Goal: Task Accomplishment & Management: Manage account settings

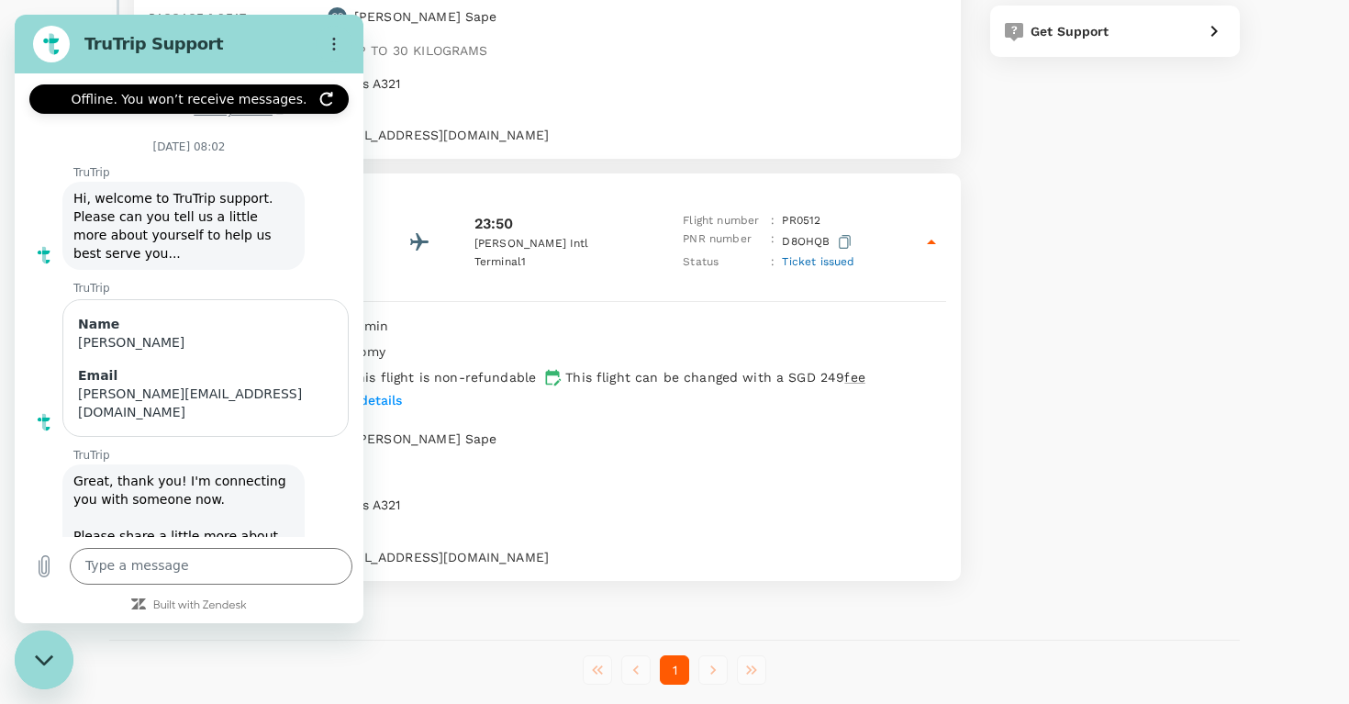
scroll to position [5258, 0]
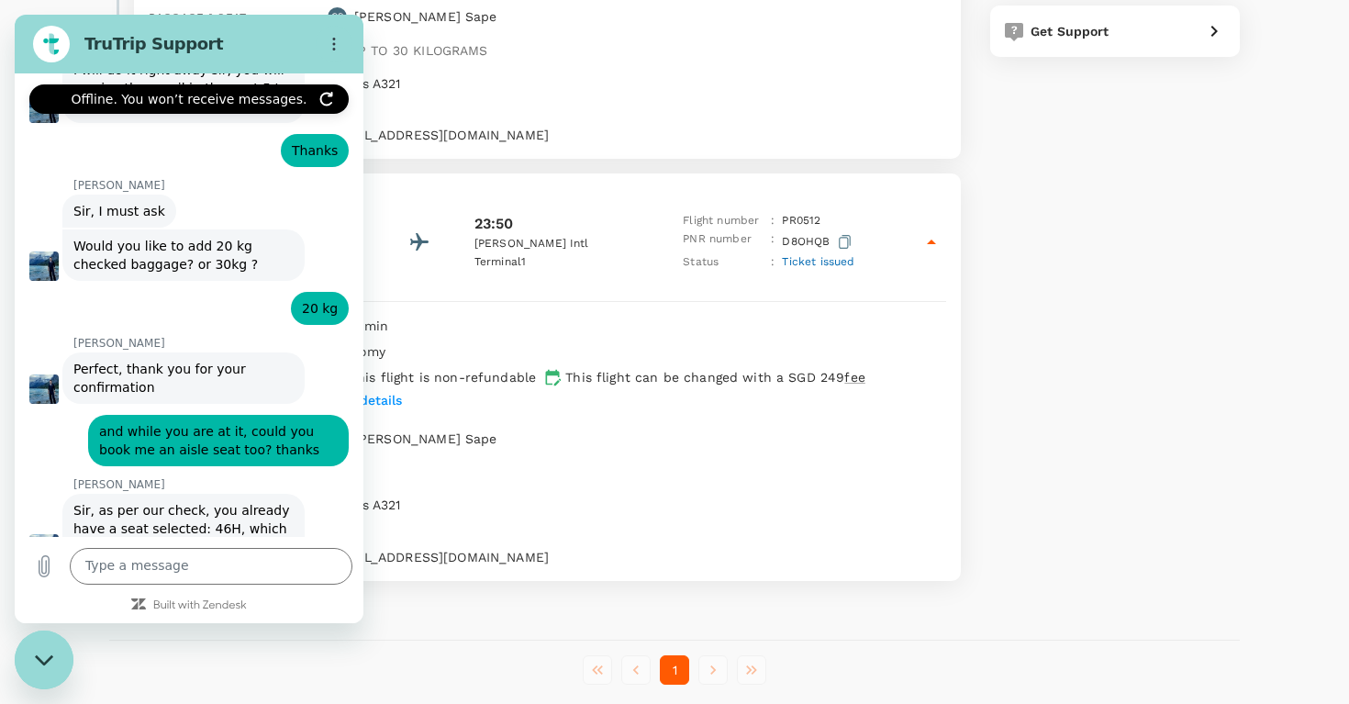
click at [1180, 243] on div "Total paid Approved by [PERSON_NAME] SGD 360.31 View details Request change Req…" at bounding box center [1097, 144] width 286 height 902
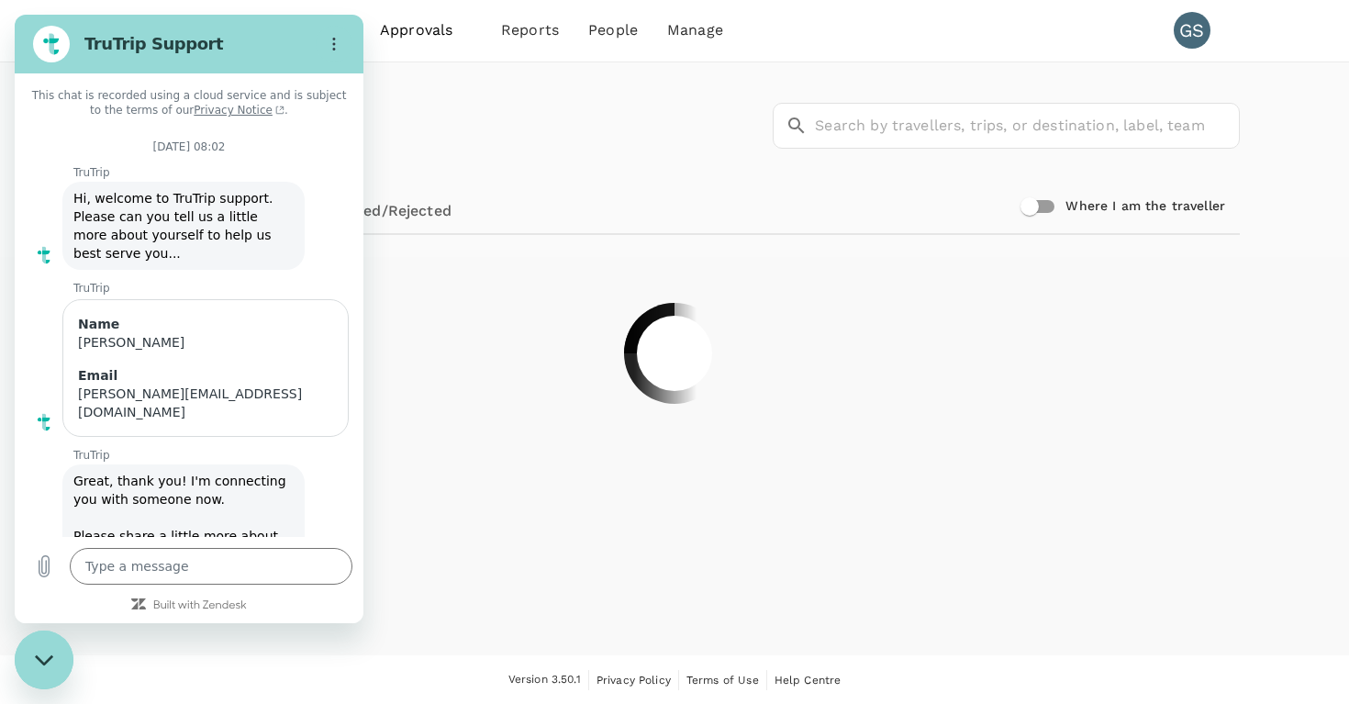
scroll to position [5228, 0]
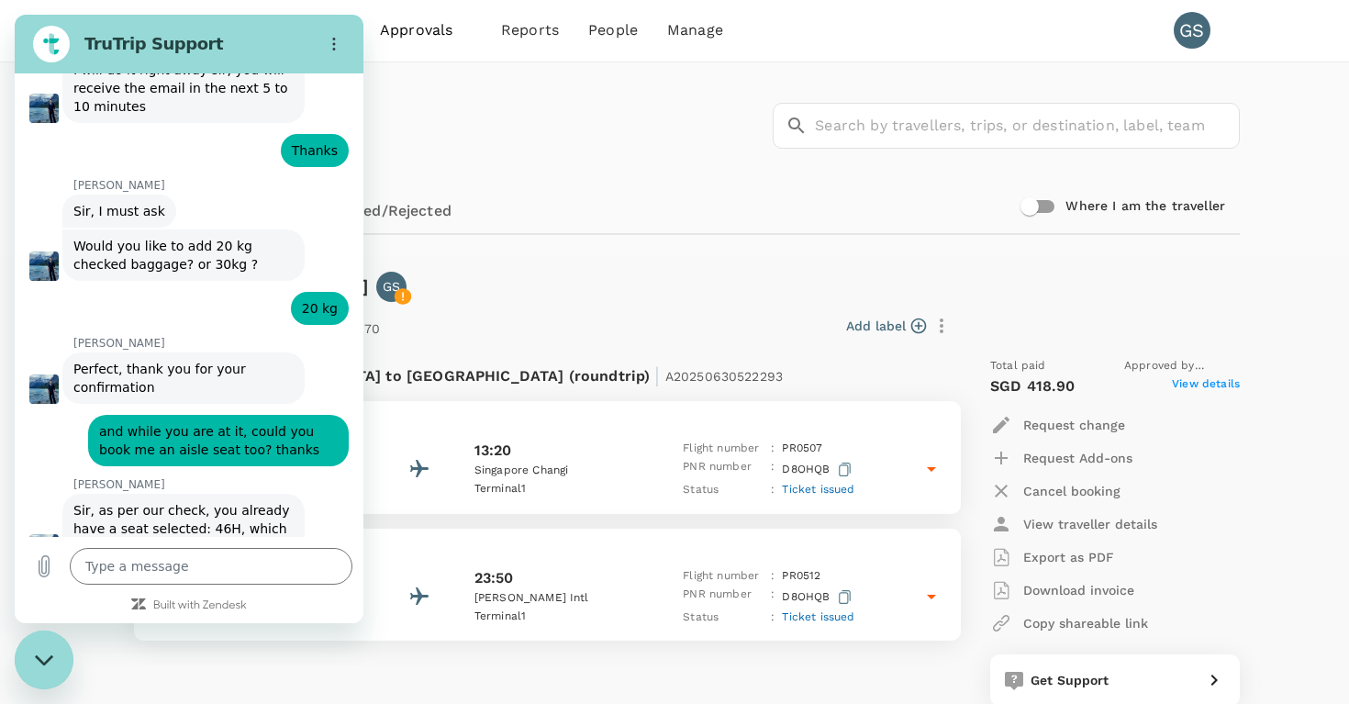
click at [45, 665] on icon "Close messaging window" at bounding box center [44, 660] width 19 height 12
type textarea "x"
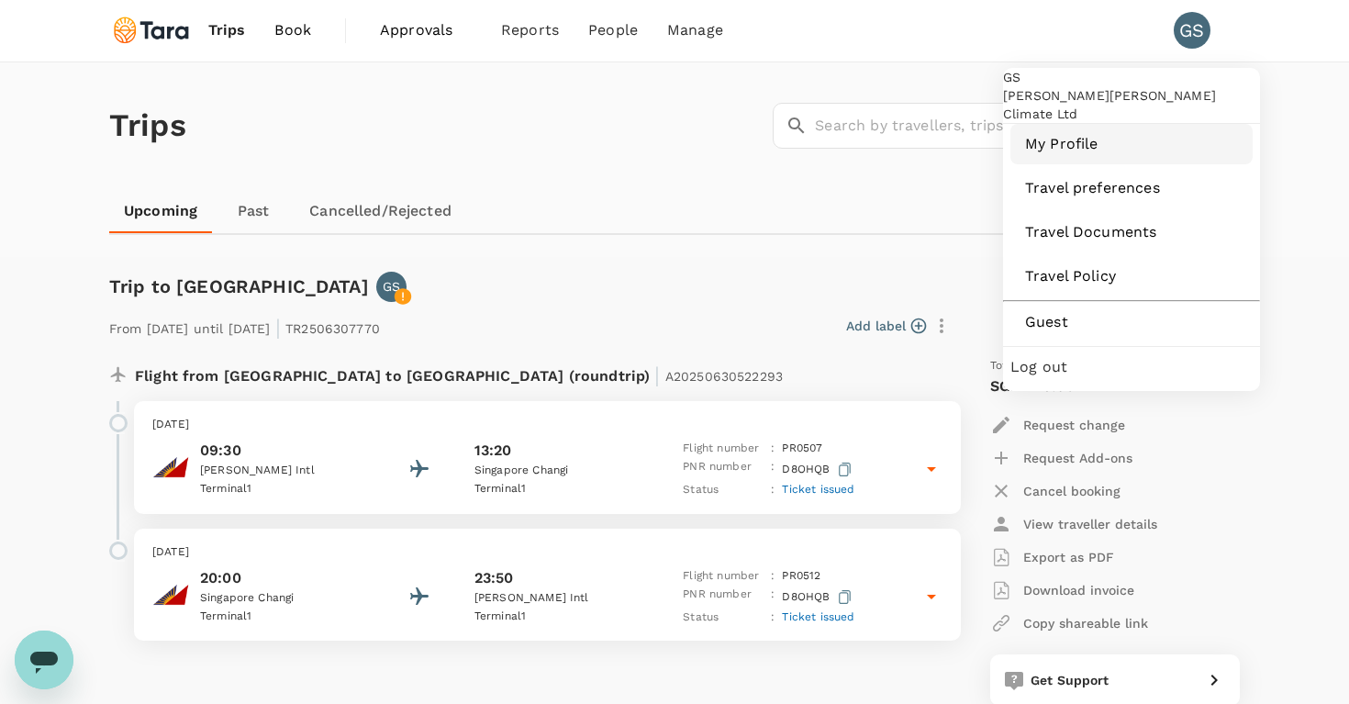
click at [1064, 155] on span "My Profile" at bounding box center [1131, 144] width 213 height 22
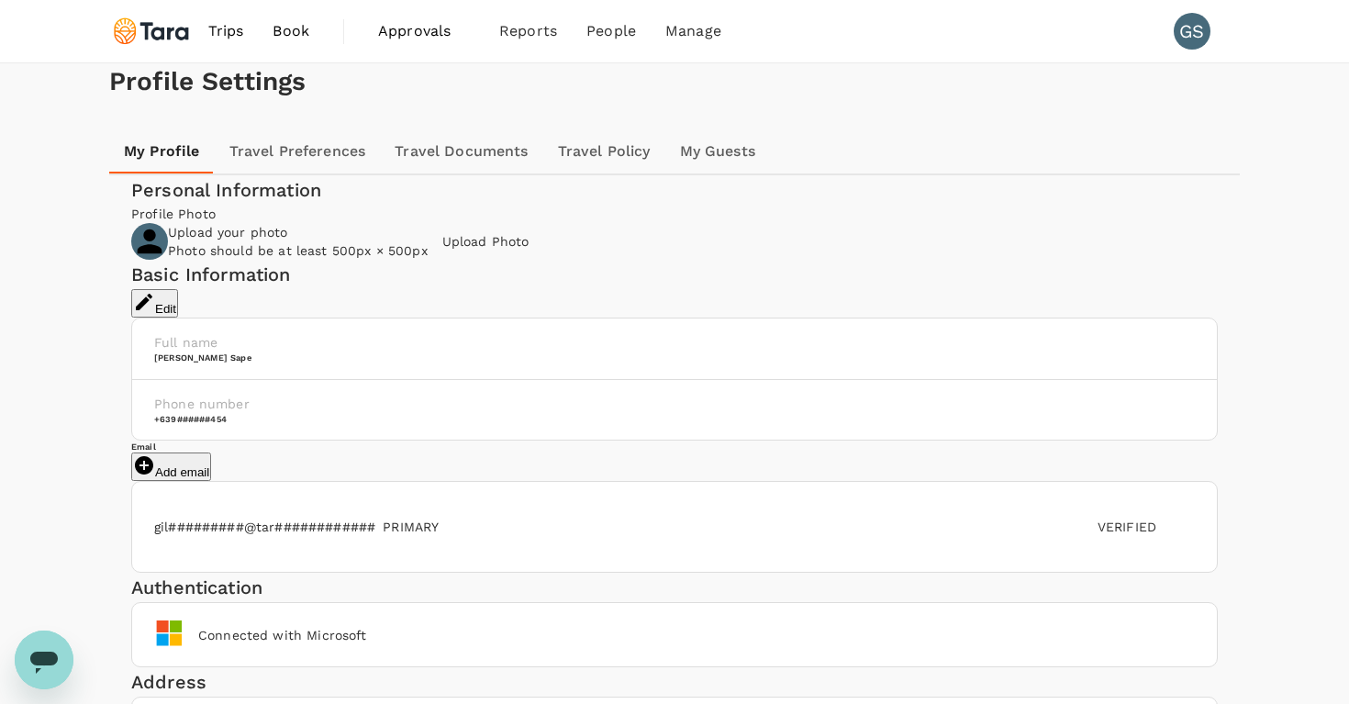
click at [440, 173] on link "Travel Documents" at bounding box center [461, 151] width 162 height 44
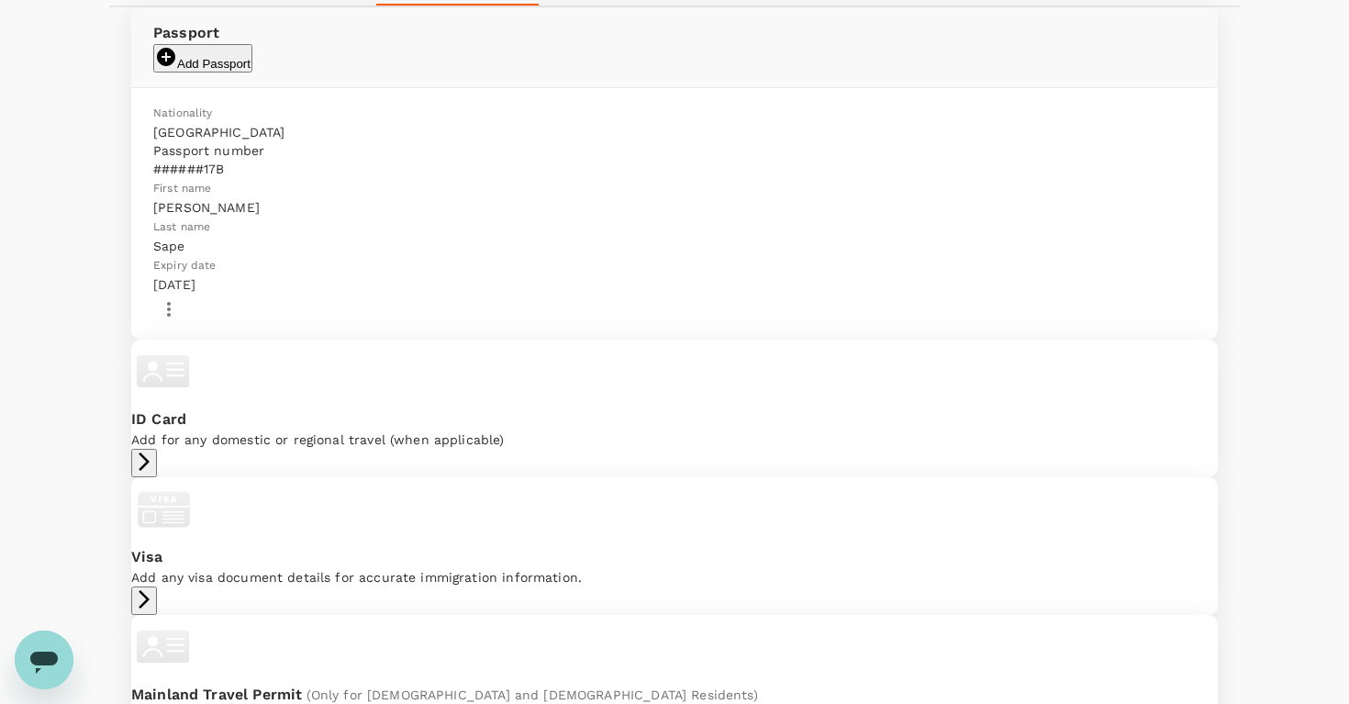
scroll to position [184, 0]
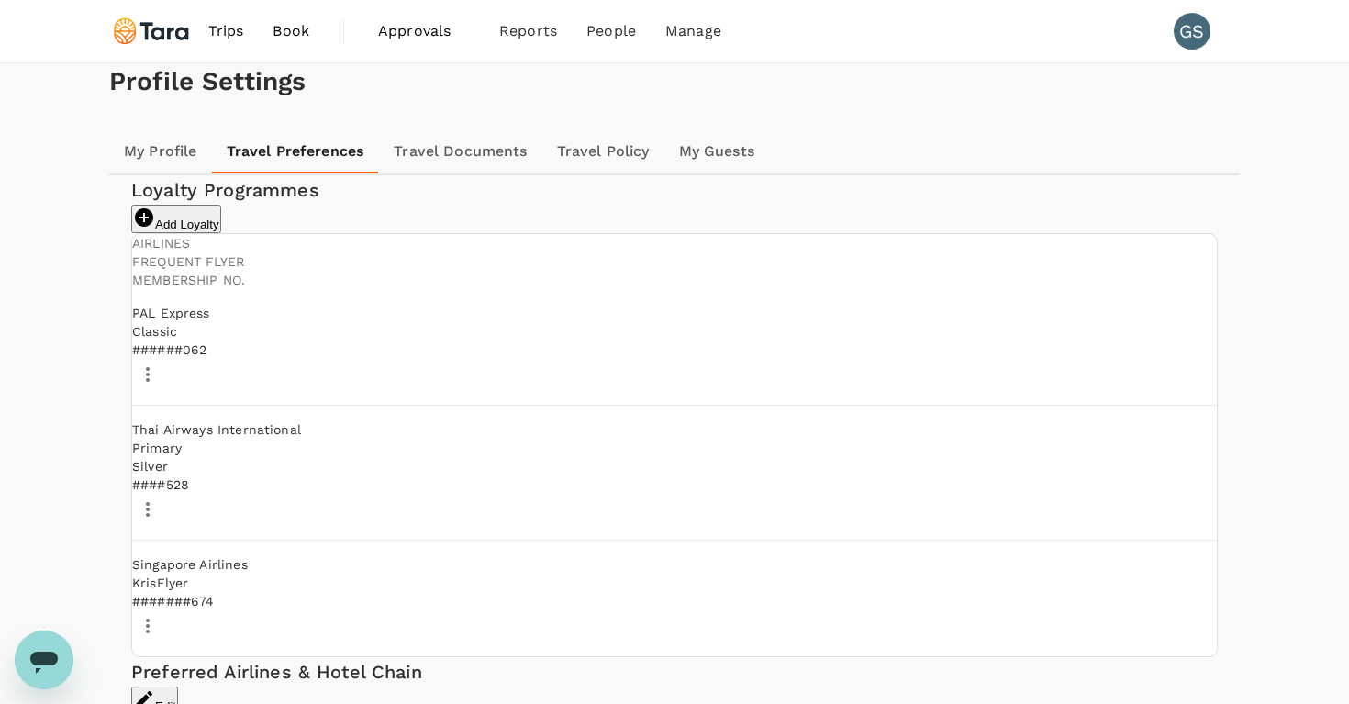
click at [159, 386] on icon "button" at bounding box center [148, 374] width 22 height 22
type input "Philippine Airlines Mabuhay Miles"
type input "206897062"
type input "1"
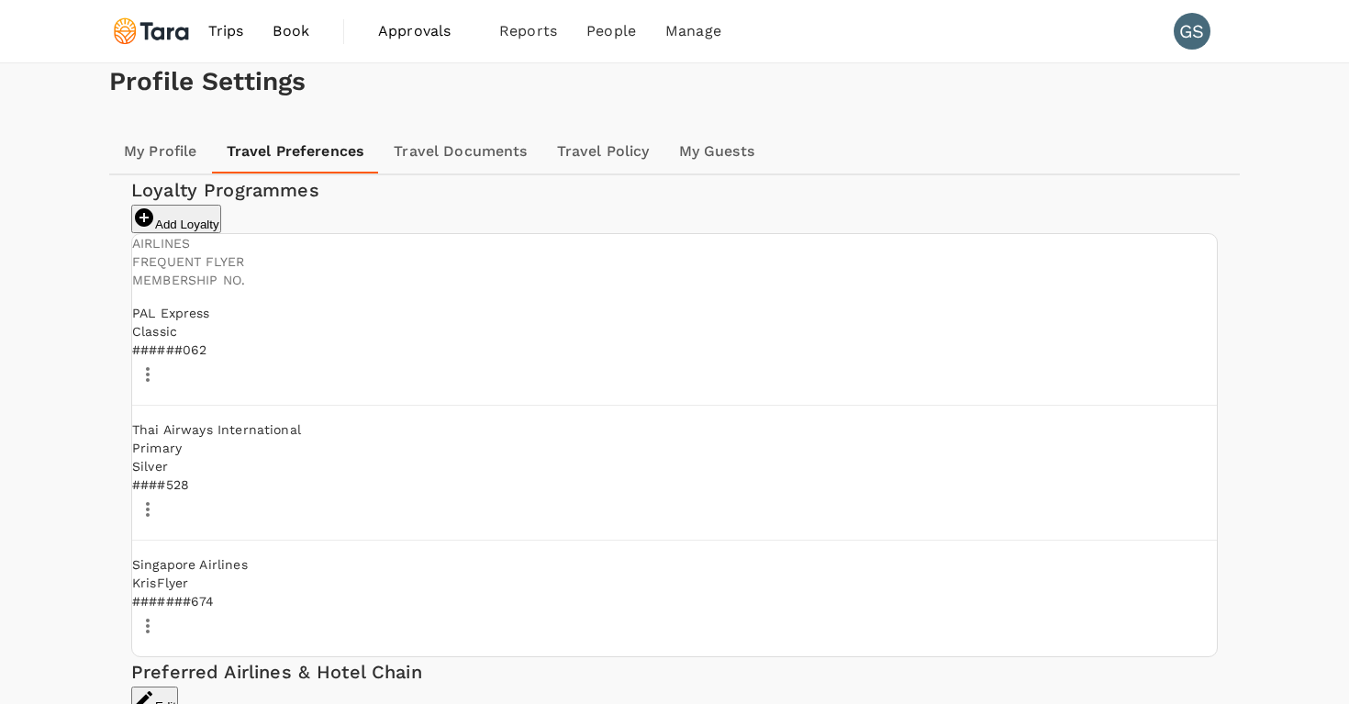
type input "Philippine Airlines Mabuhay Miles"
drag, startPoint x: 1199, startPoint y: 129, endPoint x: 1140, endPoint y: 116, distance: 60.1
